Goal: Task Accomplishment & Management: Complete application form

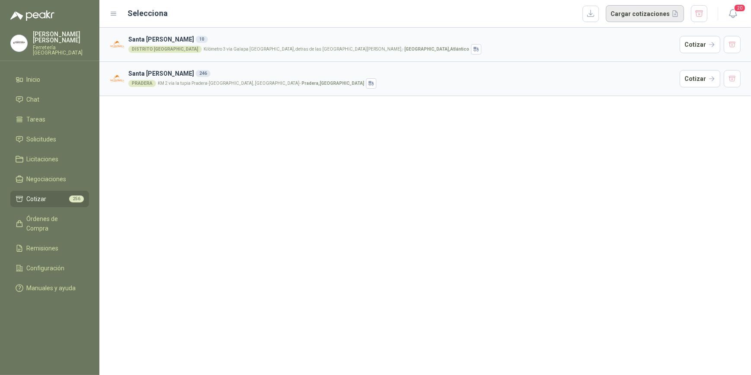
click at [632, 14] on button "Cargar cotizaciones" at bounding box center [645, 13] width 78 height 17
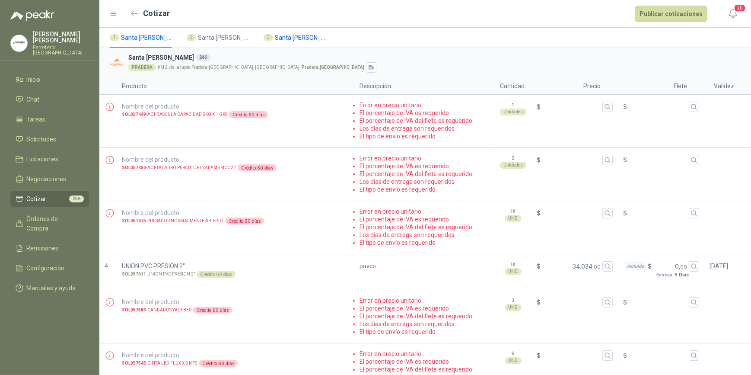
click at [298, 38] on span "Santa [PERSON_NAME]" at bounding box center [301, 38] width 52 height 10
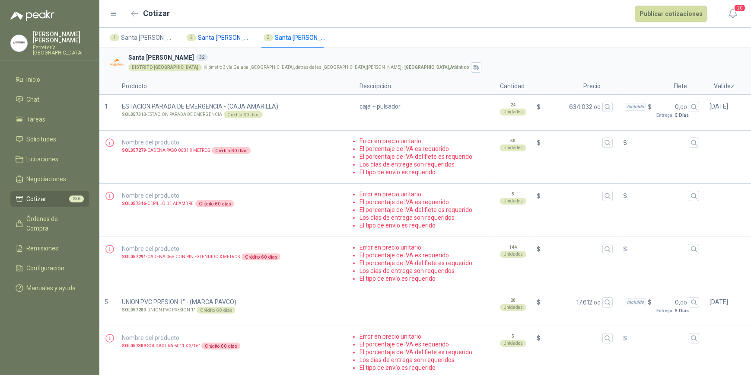
click at [226, 39] on span "Santa [PERSON_NAME]" at bounding box center [224, 38] width 52 height 10
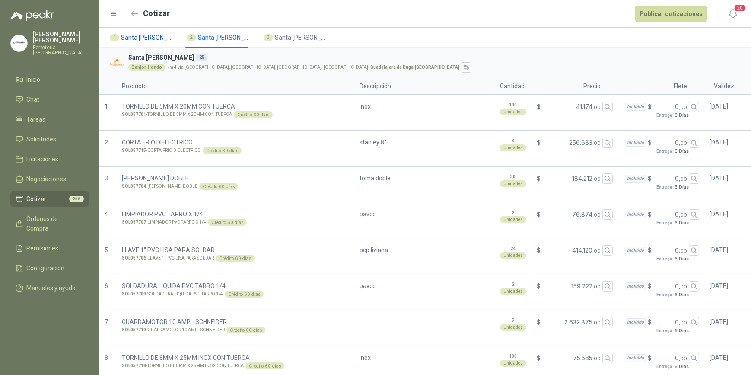
click at [127, 39] on span "Santa [PERSON_NAME]" at bounding box center [147, 38] width 52 height 10
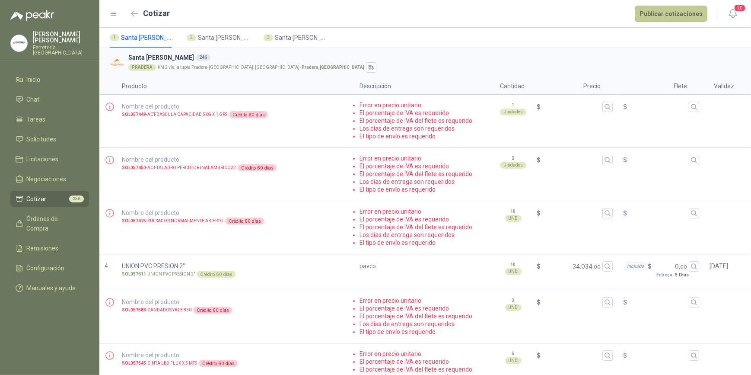
click at [662, 13] on button "Publicar cotizaciones" at bounding box center [671, 14] width 73 height 16
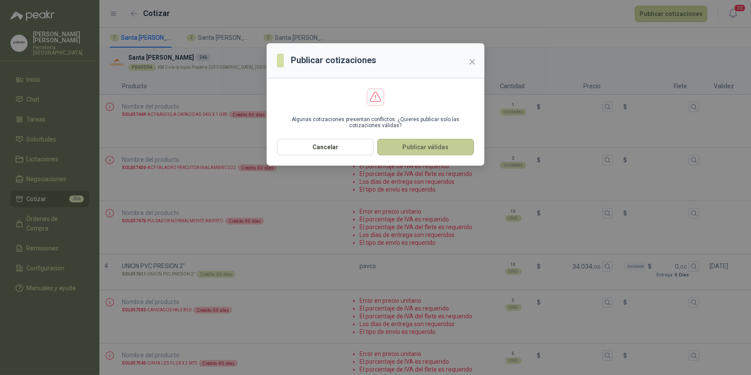
click at [427, 149] on button "Publicar válidas" at bounding box center [425, 147] width 97 height 16
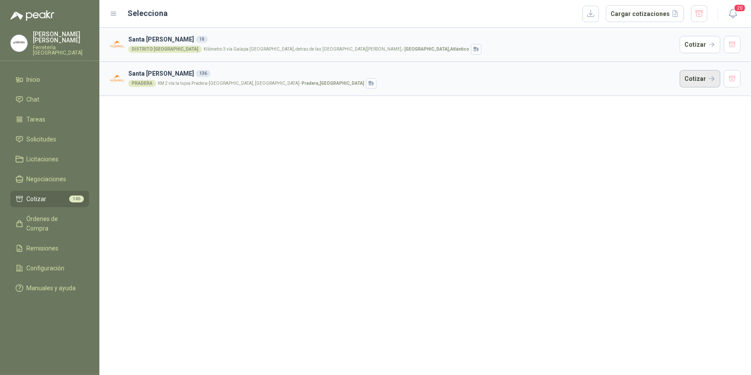
click at [700, 79] on button "Cotizar" at bounding box center [700, 78] width 41 height 17
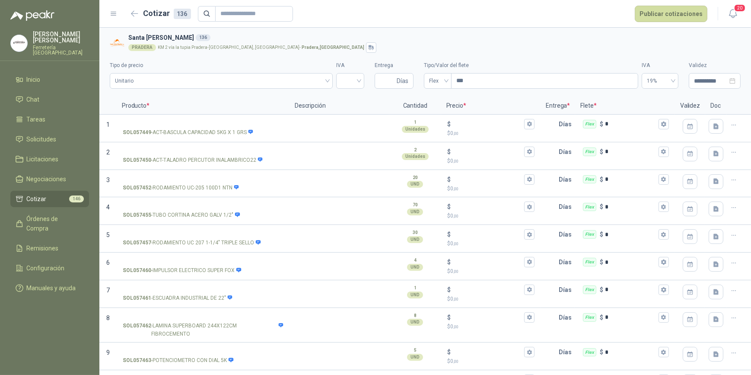
click at [73, 45] on p "Ferretería [GEOGRAPHIC_DATA]" at bounding box center [61, 50] width 56 height 10
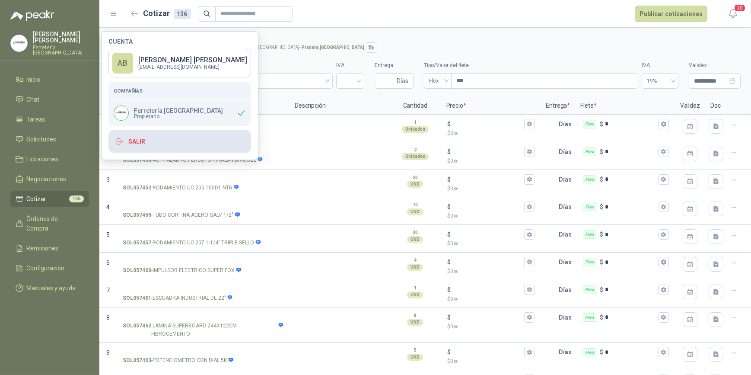
click at [139, 142] on button "Salir" at bounding box center [179, 141] width 143 height 22
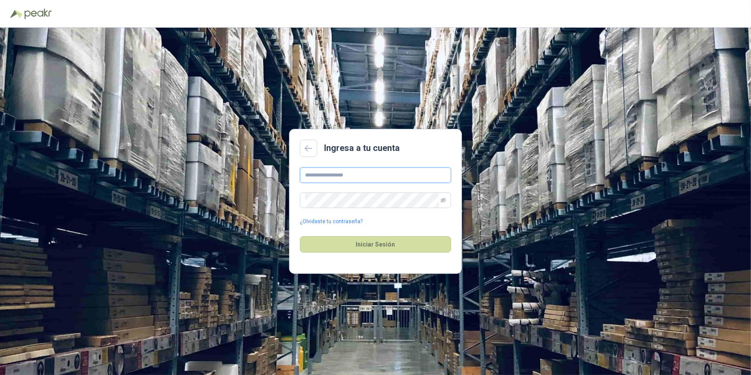
type input "**********"
